Goal: Information Seeking & Learning: Find specific page/section

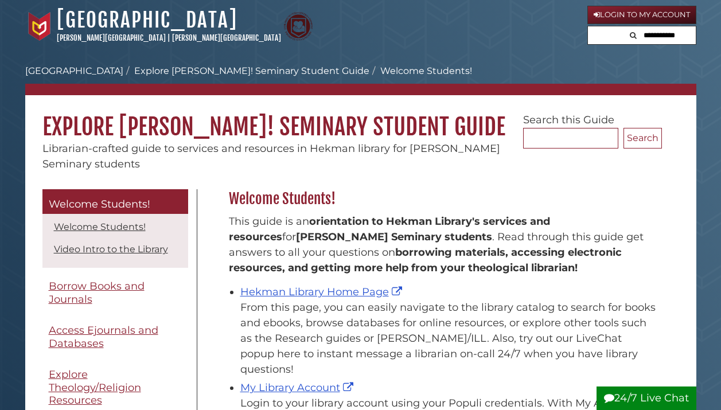
scroll to position [169, 439]
click at [362, 291] on link "Hekman Library Home Page" at bounding box center [322, 292] width 165 height 13
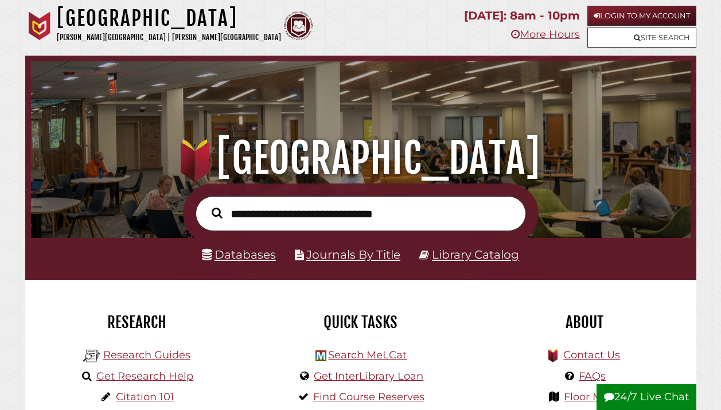
scroll to position [218, 654]
click at [258, 252] on link "Databases" at bounding box center [239, 255] width 74 height 14
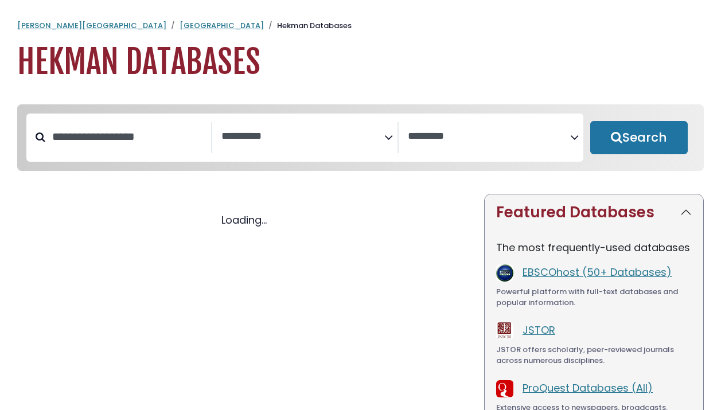
select select "Database Subject Filter"
select select "Database Vendors Filter"
select select "Database Subject Filter"
select select "Database Vendors Filter"
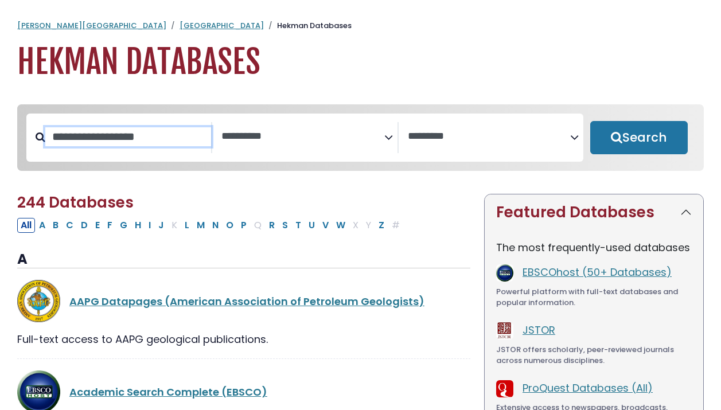
click at [67, 146] on input "Search database by title or keyword" at bounding box center [128, 136] width 166 height 19
type input "****"
click at [638, 138] on button "Search" at bounding box center [638, 137] width 97 height 33
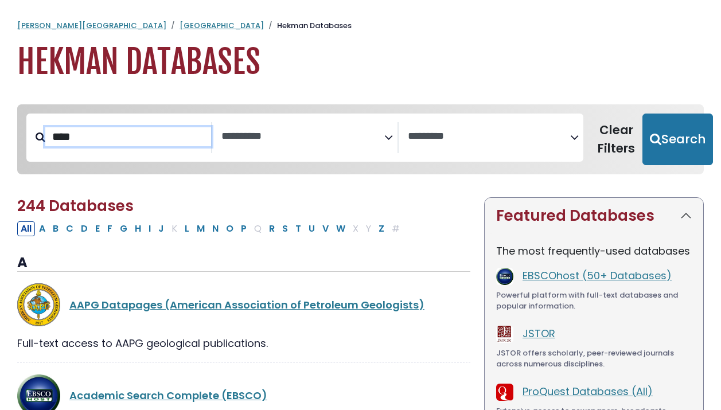
select select "Database Subject Filter"
select select "Database Vendors Filter"
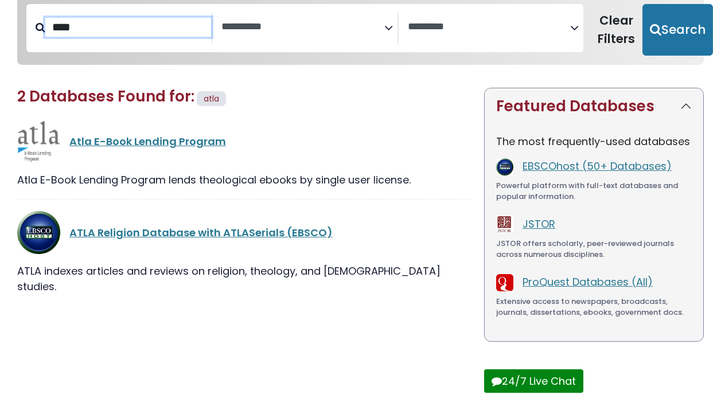
scroll to position [122, 0]
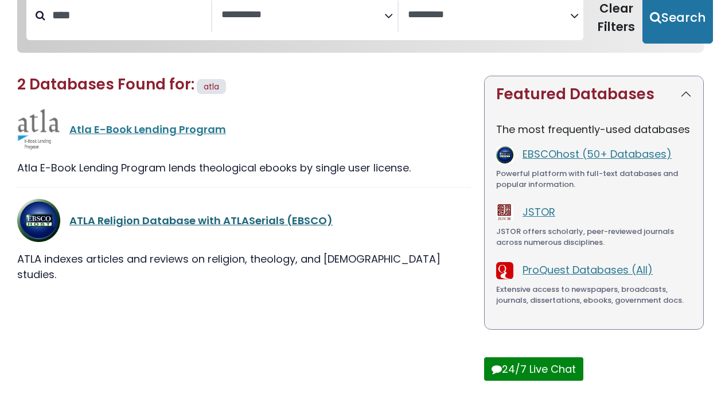
click at [142, 220] on link "ATLA Religion Database with ATLASerials (EBSCO)" at bounding box center [200, 220] width 263 height 14
